Goal: Task Accomplishment & Management: Use online tool/utility

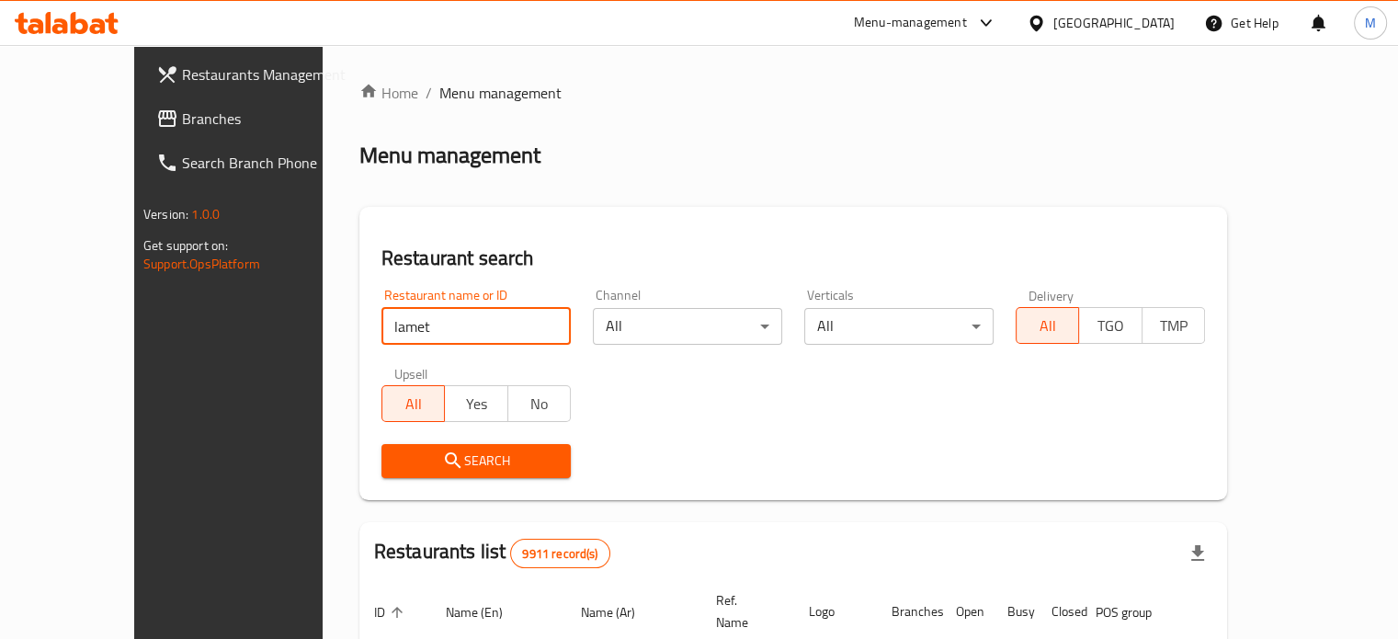
type input "Lamet aleila"
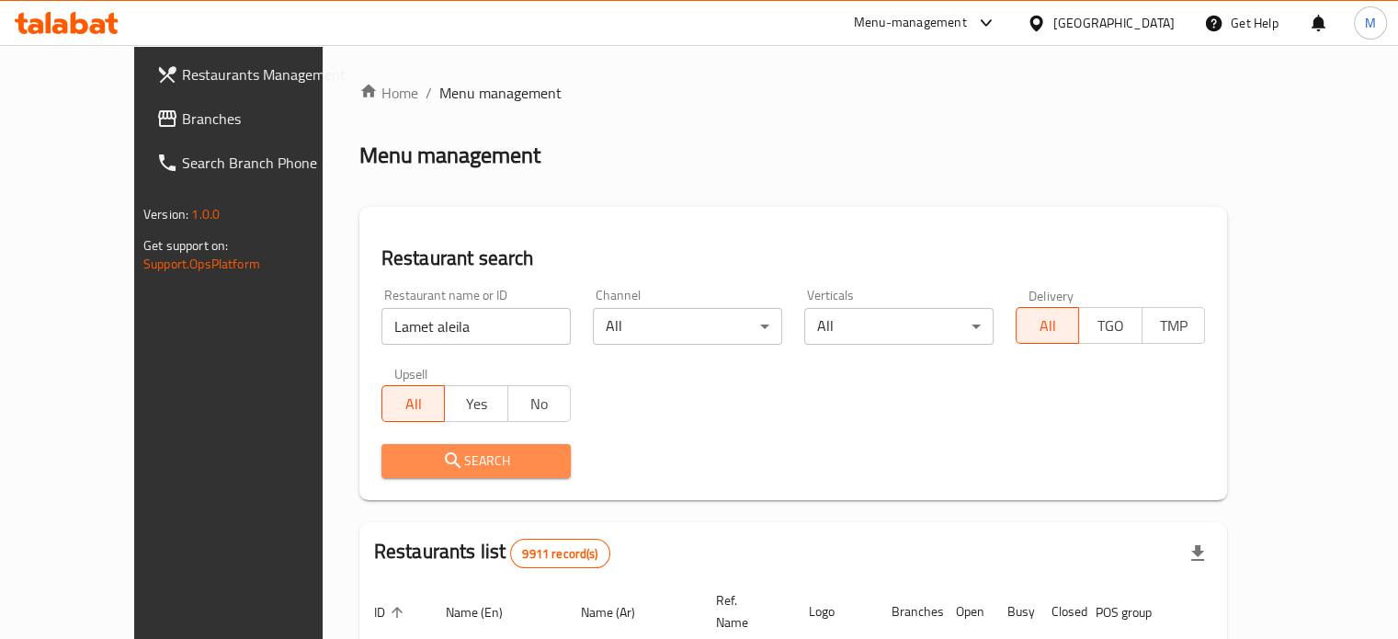
click at [419, 452] on span "Search" at bounding box center [476, 461] width 160 height 23
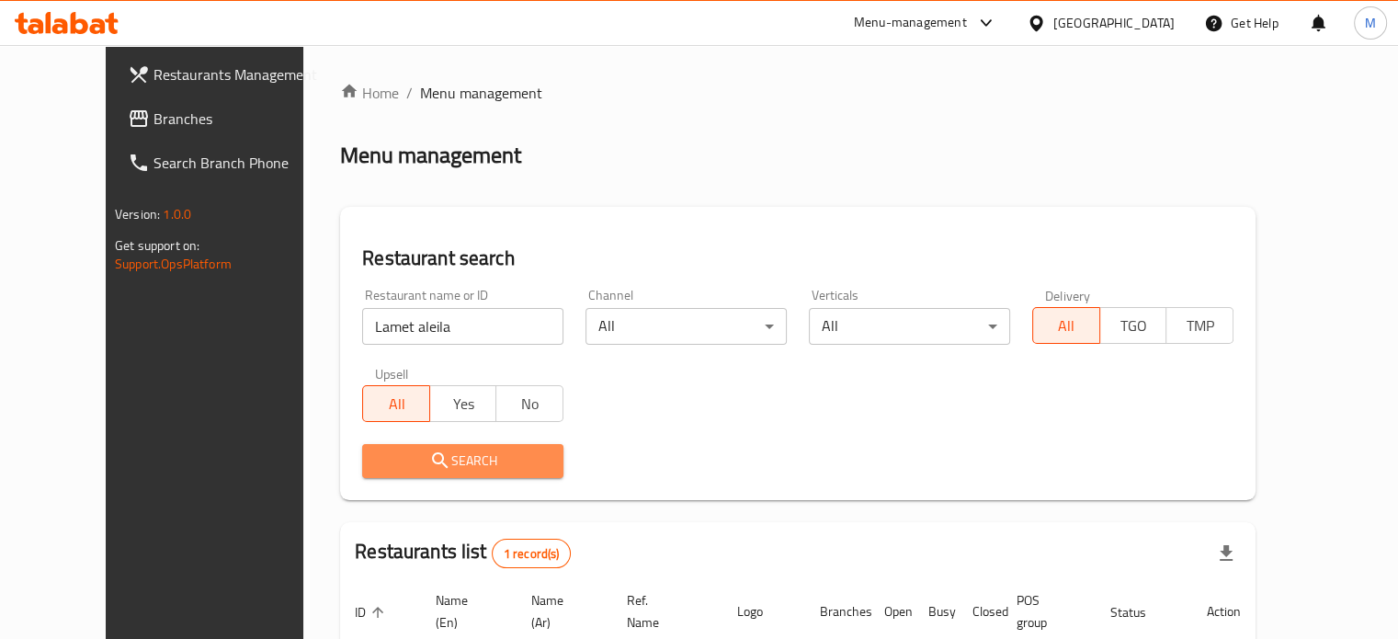
click at [419, 455] on span "Search" at bounding box center [463, 461] width 172 height 23
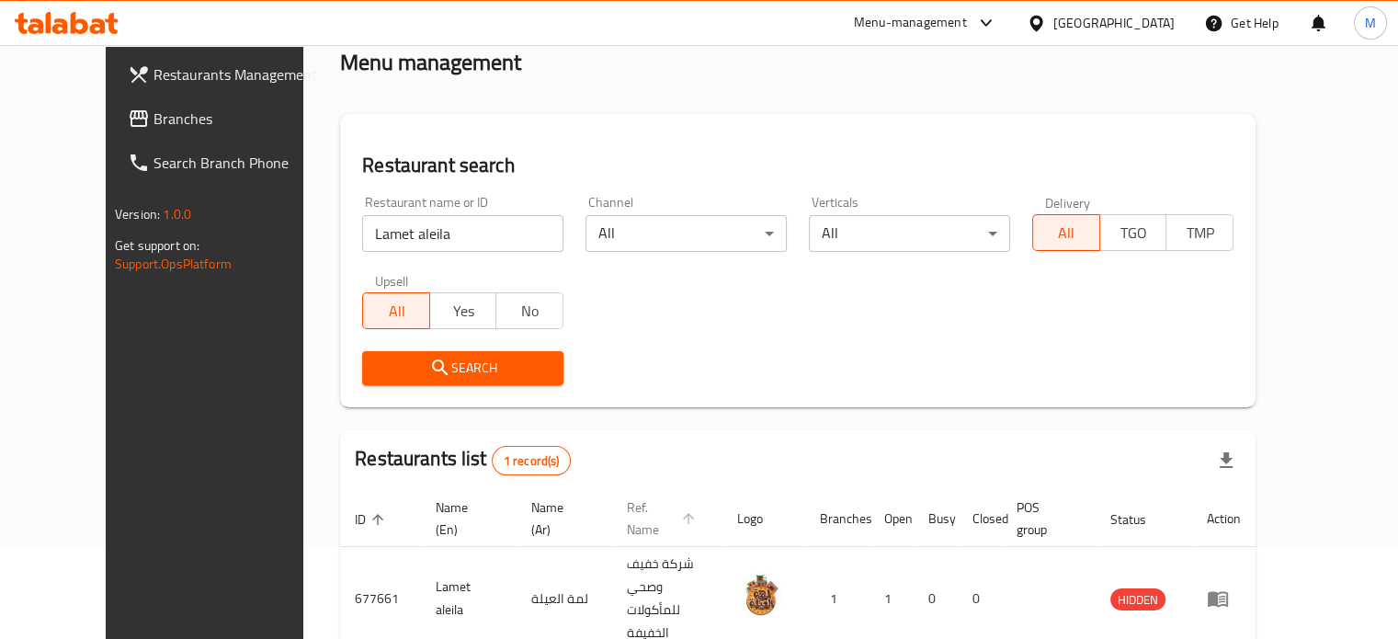
scroll to position [165, 0]
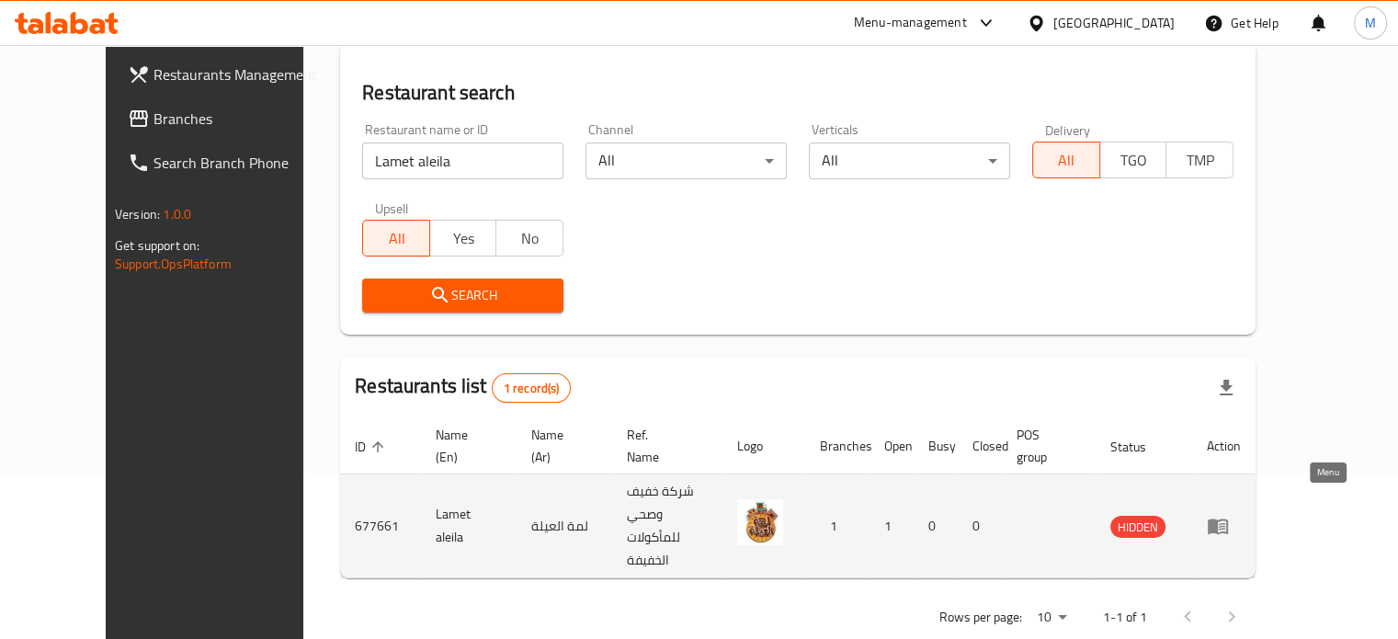
click at [1229, 515] on icon "enhanced table" at bounding box center [1218, 526] width 22 height 22
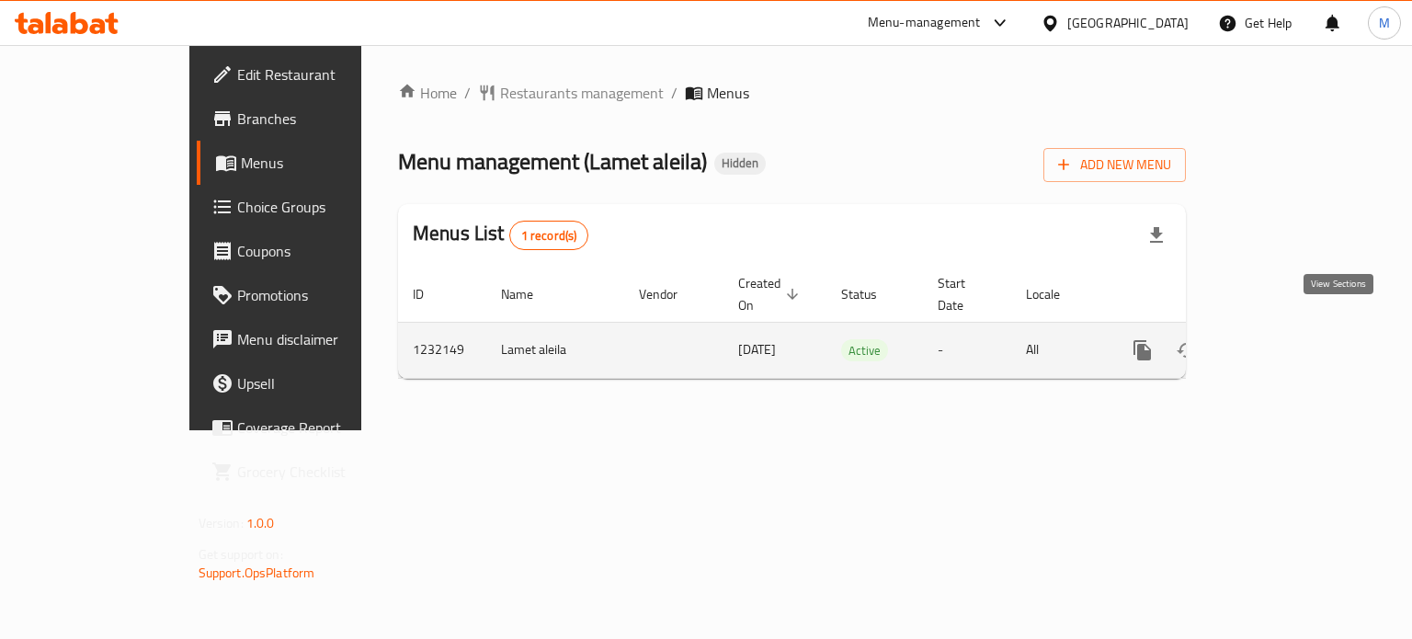
click at [1286, 339] on icon "enhanced table" at bounding box center [1275, 350] width 22 height 22
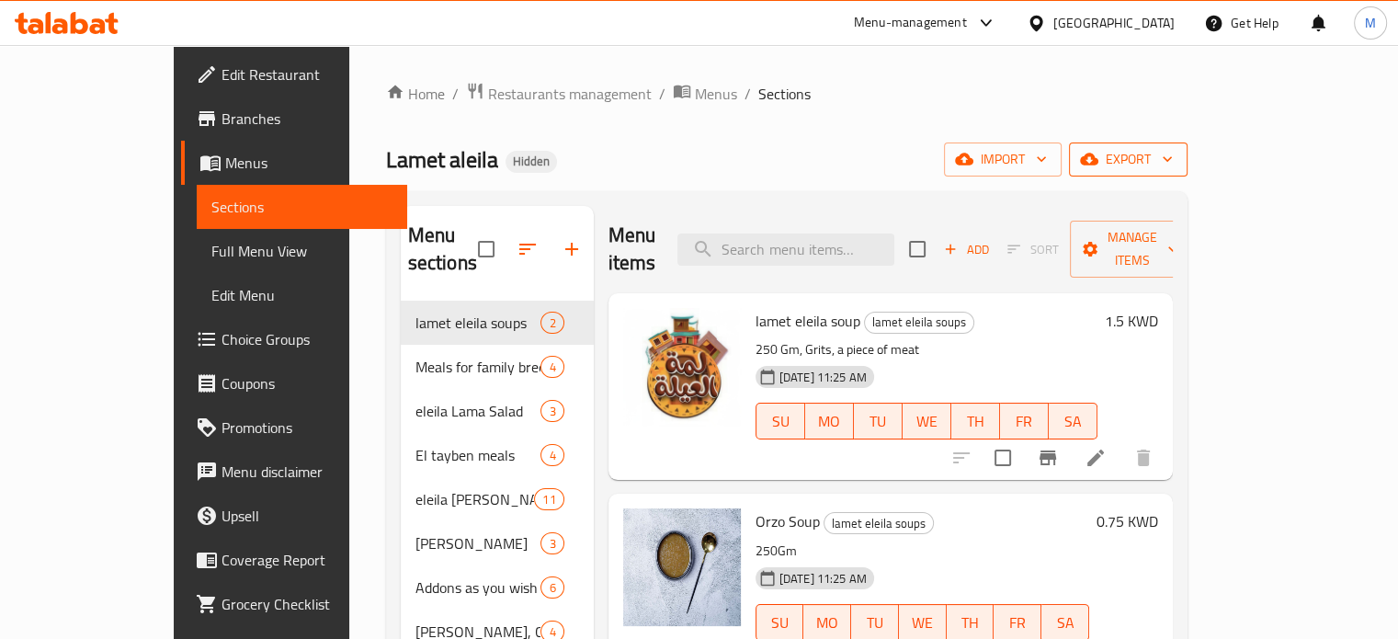
click at [1173, 162] on span "export" at bounding box center [1128, 159] width 89 height 23
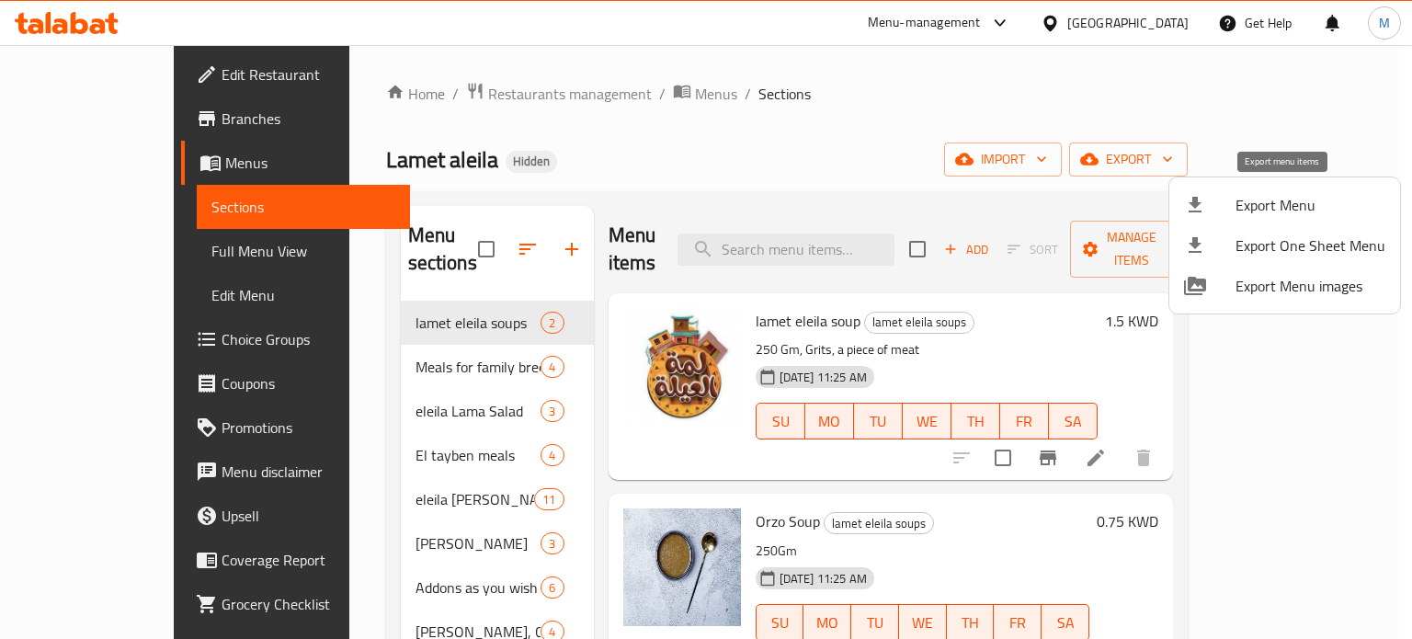
click at [1319, 205] on span "Export Menu" at bounding box center [1311, 205] width 150 height 22
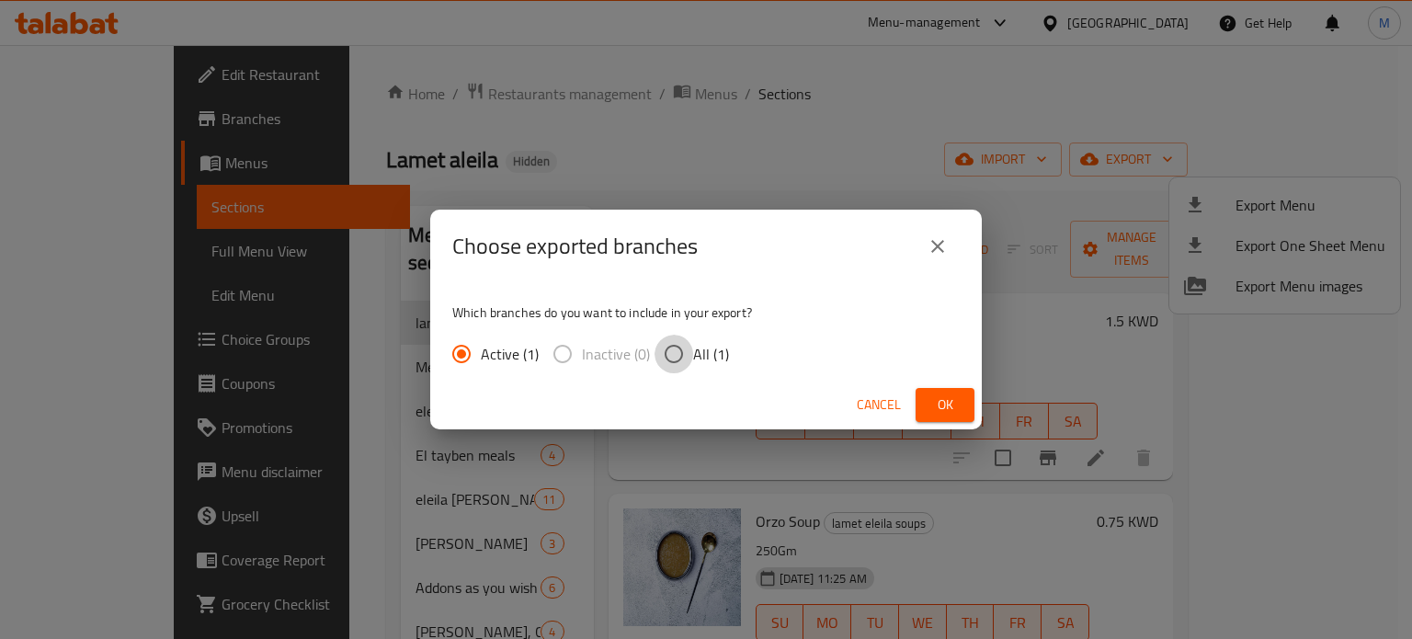
click at [673, 357] on input "All (1)" at bounding box center [674, 354] width 39 height 39
radio input "true"
click at [956, 404] on span "Ok" at bounding box center [944, 404] width 29 height 23
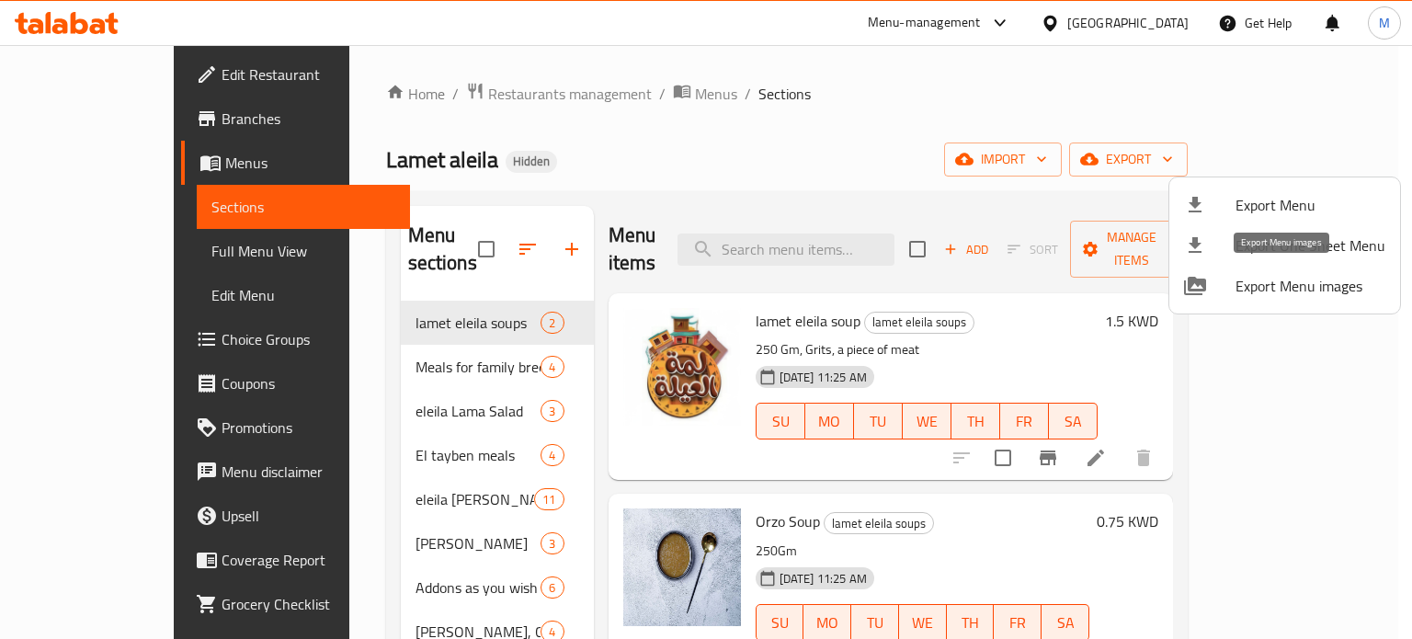
click at [1281, 282] on span "Export Menu images" at bounding box center [1311, 286] width 150 height 22
